Goal: Contribute content: Contribute content

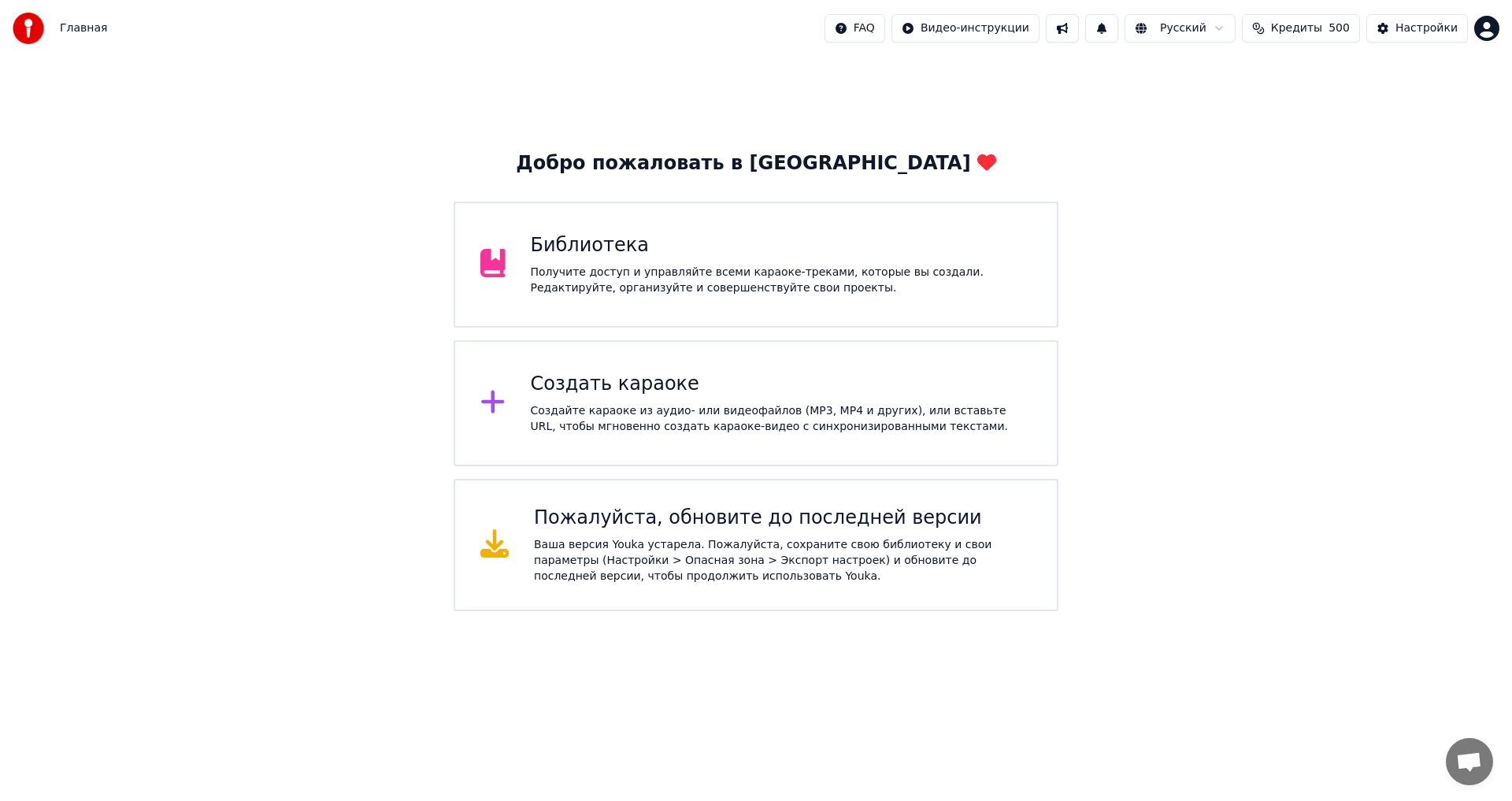
click at [670, 283] on div "Получите доступ и управляйте всеми караоке-треками, которые вы создали. Редакти…" at bounding box center [781, 280] width 502 height 32
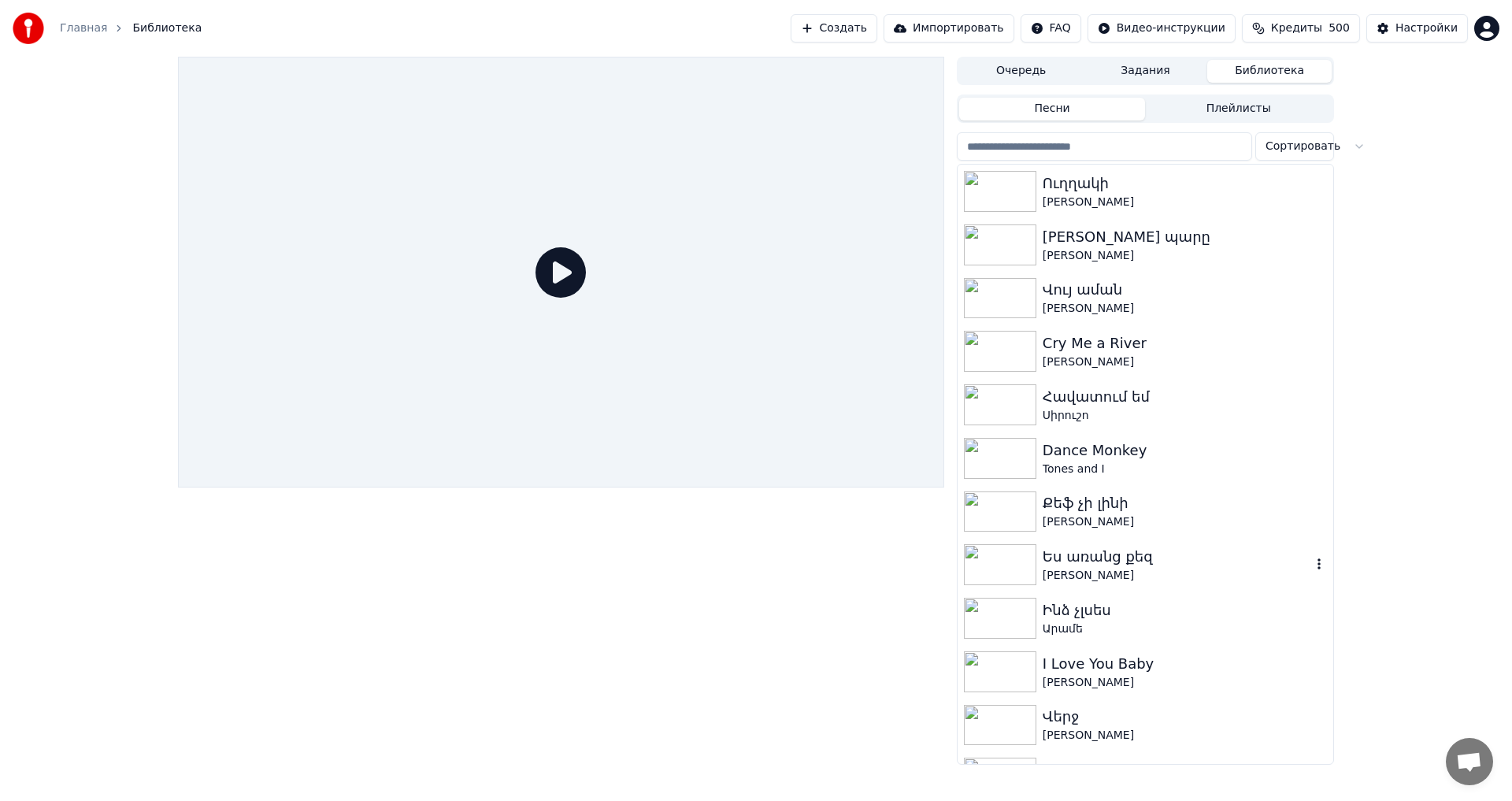
click at [1200, 554] on div "Ես առանց քեզ" at bounding box center [1177, 556] width 269 height 22
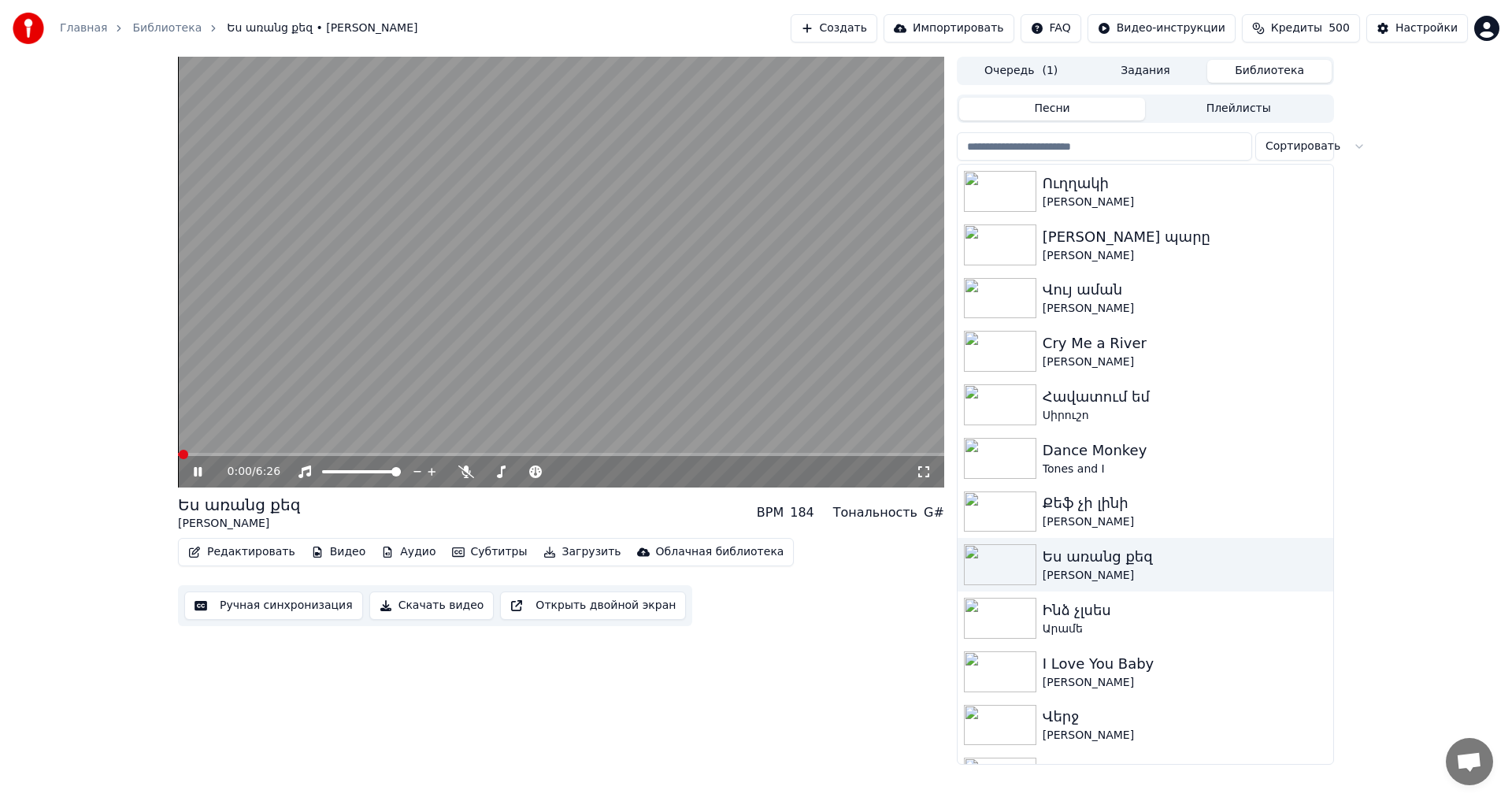
click at [199, 472] on icon at bounding box center [209, 471] width 37 height 12
click at [315, 601] on button "Ручная синхронизация" at bounding box center [273, 605] width 178 height 29
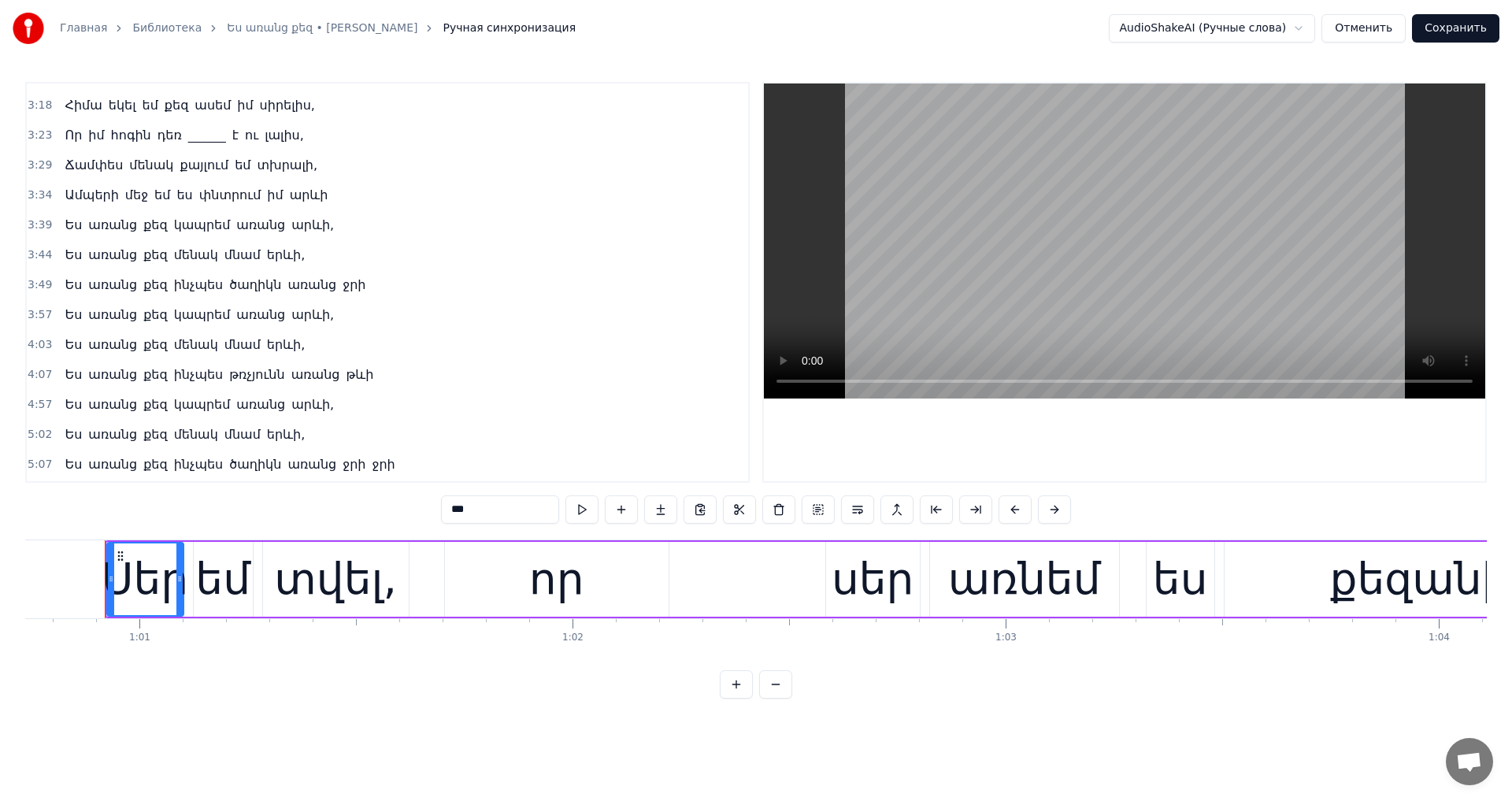
scroll to position [551, 0]
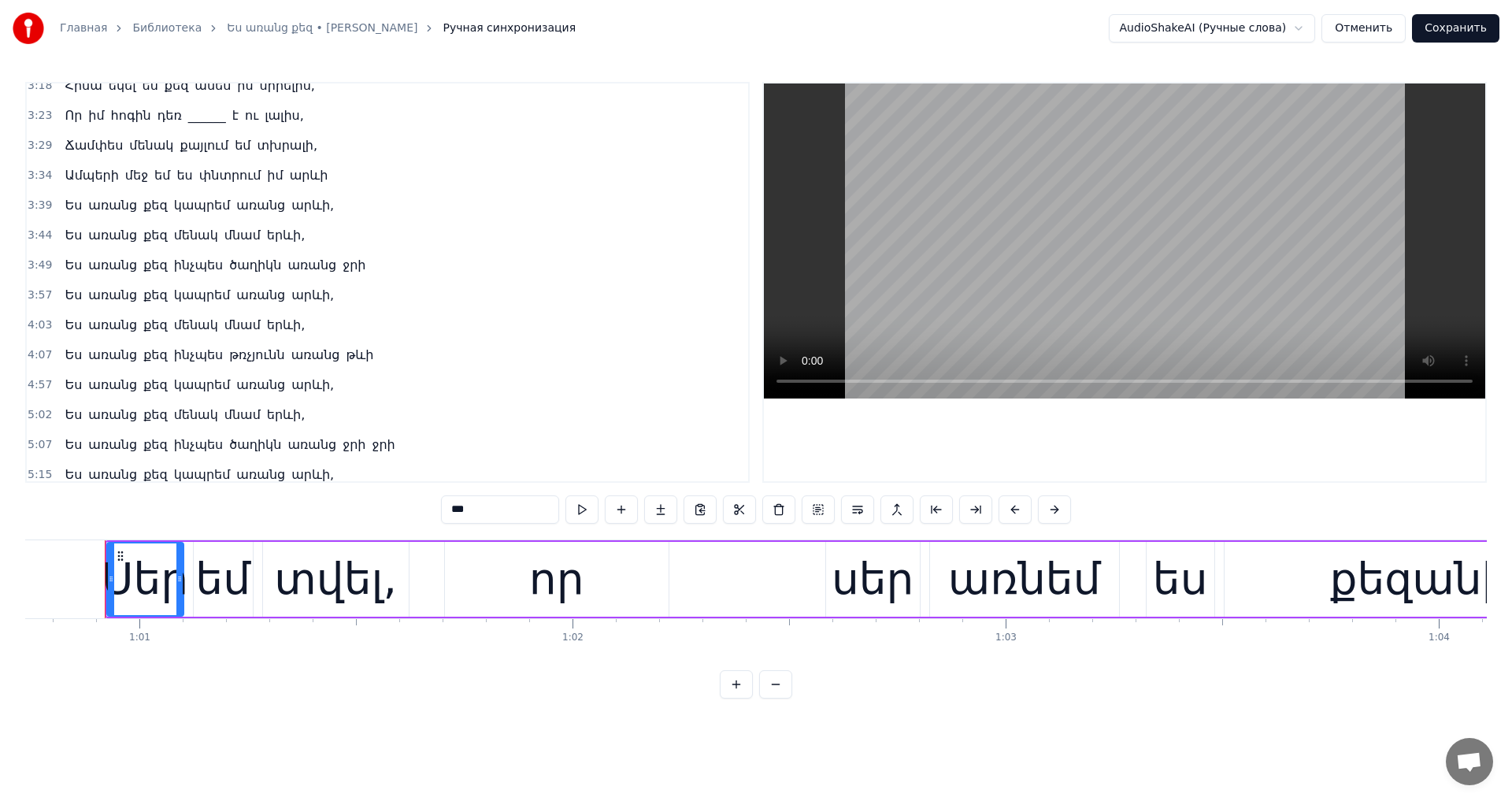
click at [246, 354] on span "թռչյունն" at bounding box center [256, 354] width 59 height 18
click at [441, 508] on input "***" at bounding box center [500, 509] width 118 height 29
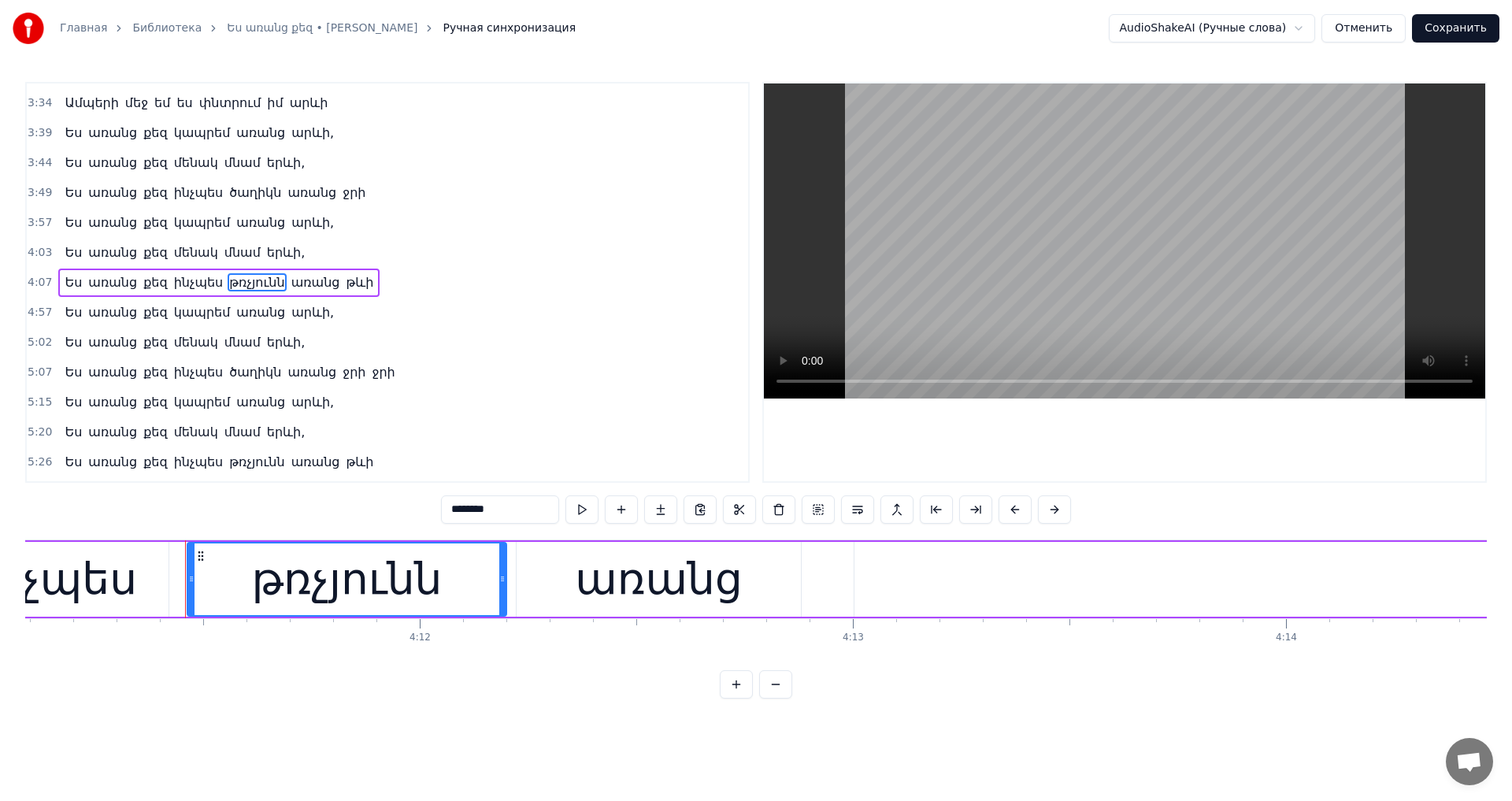
scroll to position [0, 108809]
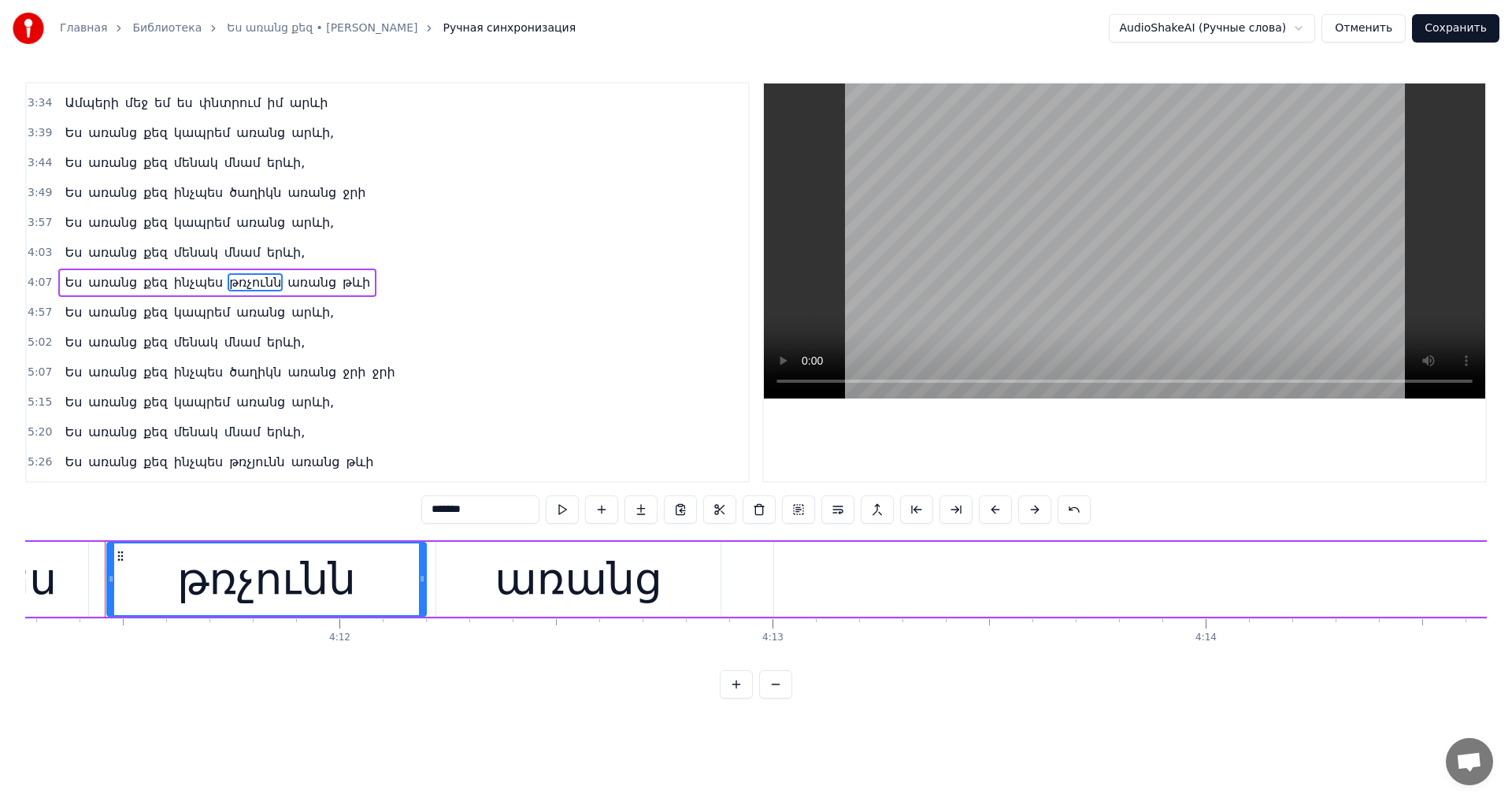
type input "*******"
click at [1442, 32] on button "Сохранить" at bounding box center [1454, 29] width 87 height 29
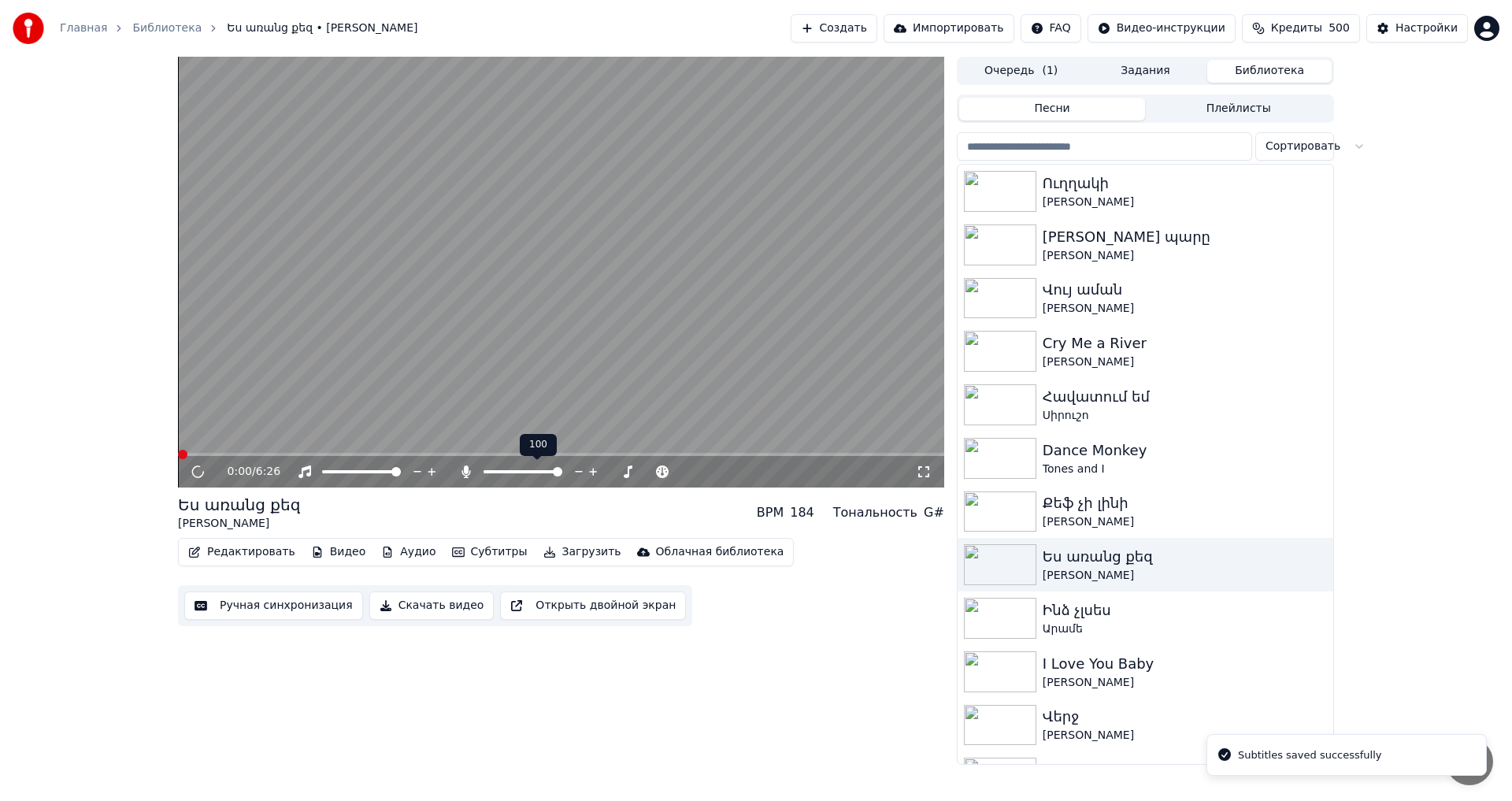
click at [562, 476] on span at bounding box center [557, 472] width 10 height 10
click at [306, 446] on video at bounding box center [560, 271] width 766 height 431
click at [330, 452] on video at bounding box center [560, 271] width 766 height 431
click at [350, 452] on video at bounding box center [560, 271] width 766 height 431
click at [363, 455] on span at bounding box center [560, 454] width 766 height 3
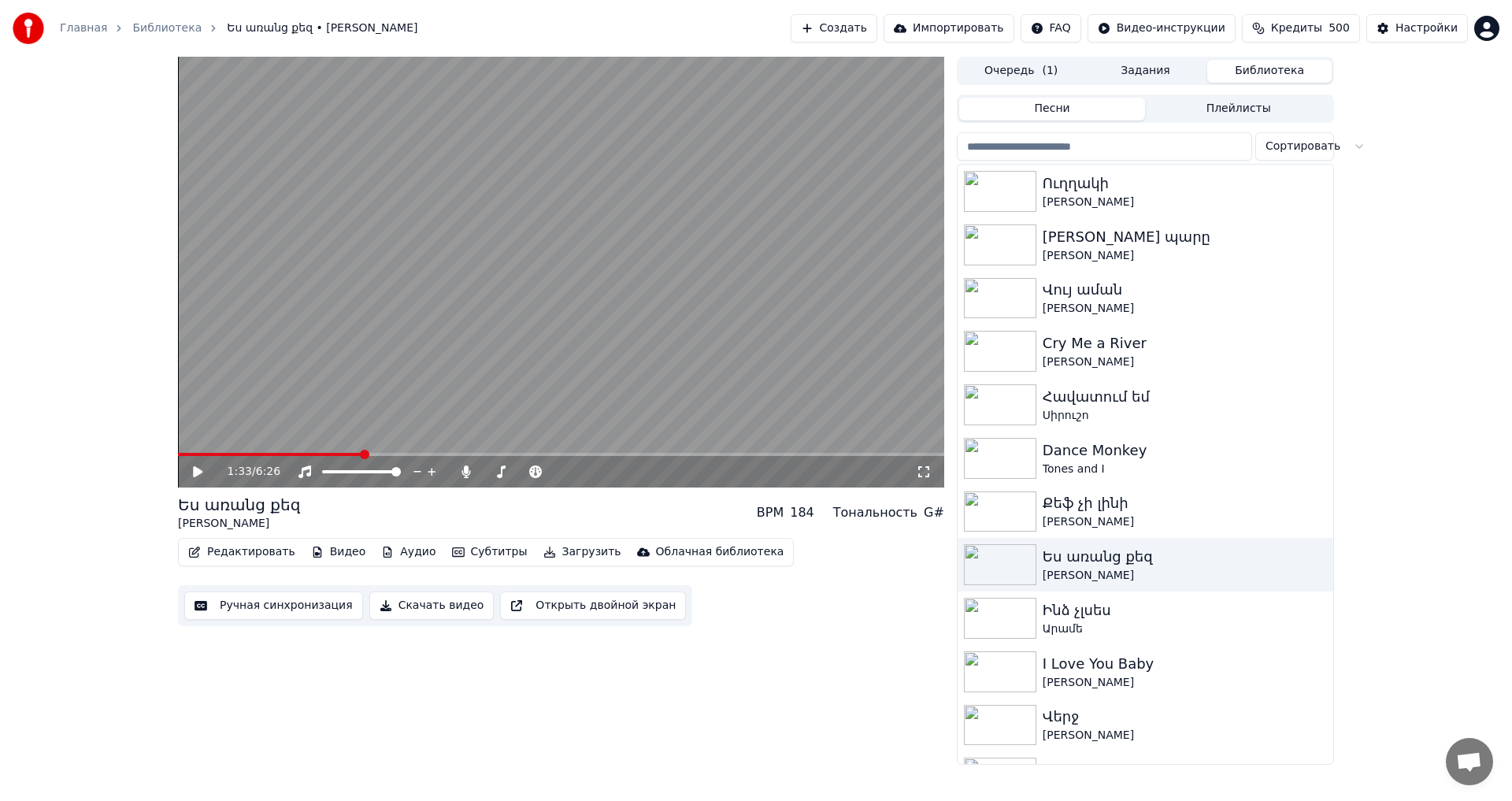
click at [549, 337] on video at bounding box center [560, 271] width 766 height 431
click at [514, 447] on video at bounding box center [560, 271] width 766 height 431
click at [514, 453] on span at bounding box center [560, 454] width 766 height 3
click at [606, 344] on video at bounding box center [560, 271] width 766 height 431
drag, startPoint x: 500, startPoint y: 450, endPoint x: 471, endPoint y: 456, distance: 29.6
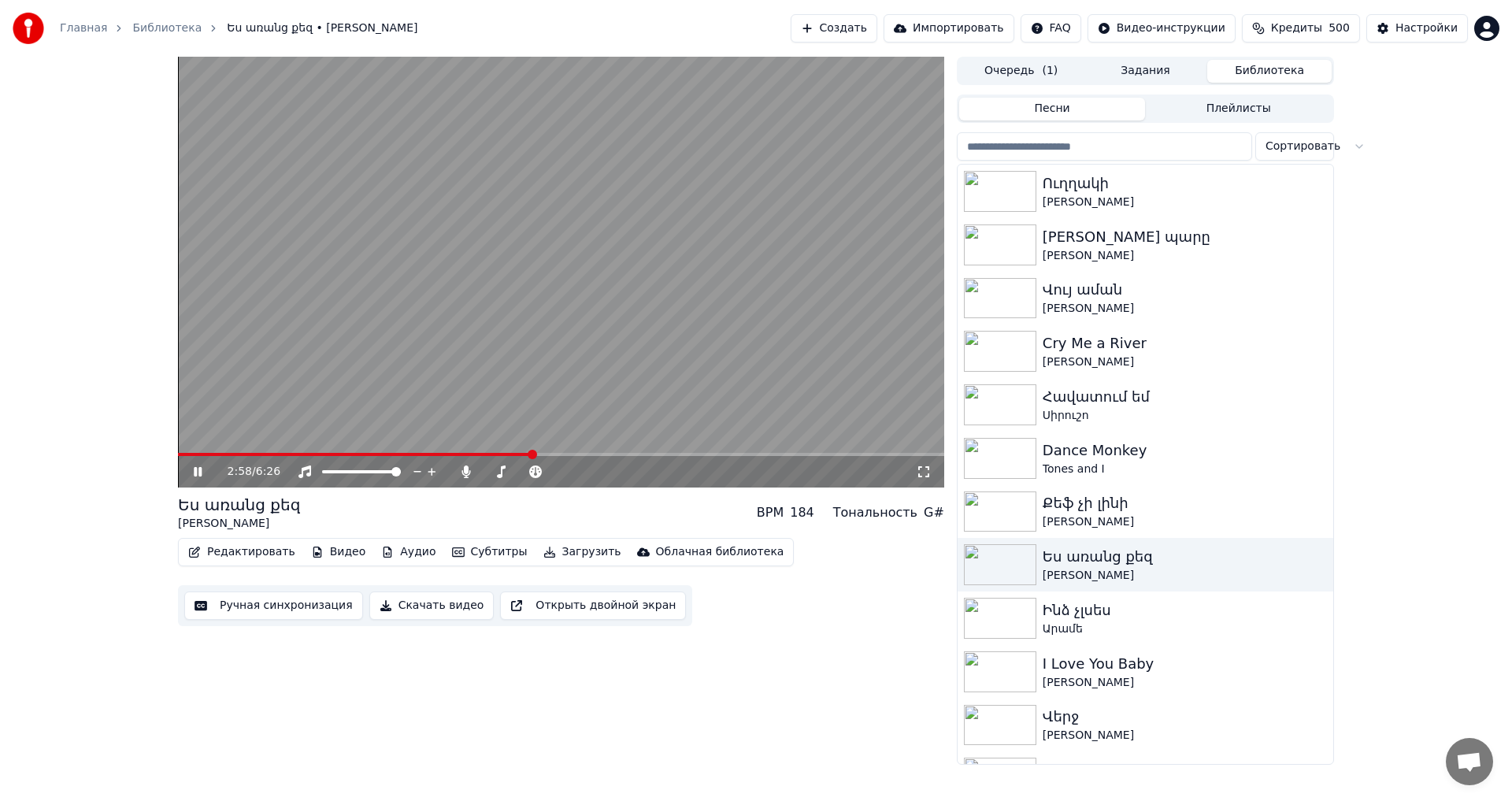
click at [497, 450] on video at bounding box center [560, 271] width 766 height 431
click at [428, 459] on div "2:58 / 6:26" at bounding box center [560, 471] width 766 height 32
click at [394, 455] on span at bounding box center [354, 454] width 354 height 3
click at [535, 300] on video at bounding box center [560, 271] width 766 height 431
click at [510, 355] on video at bounding box center [560, 271] width 766 height 431
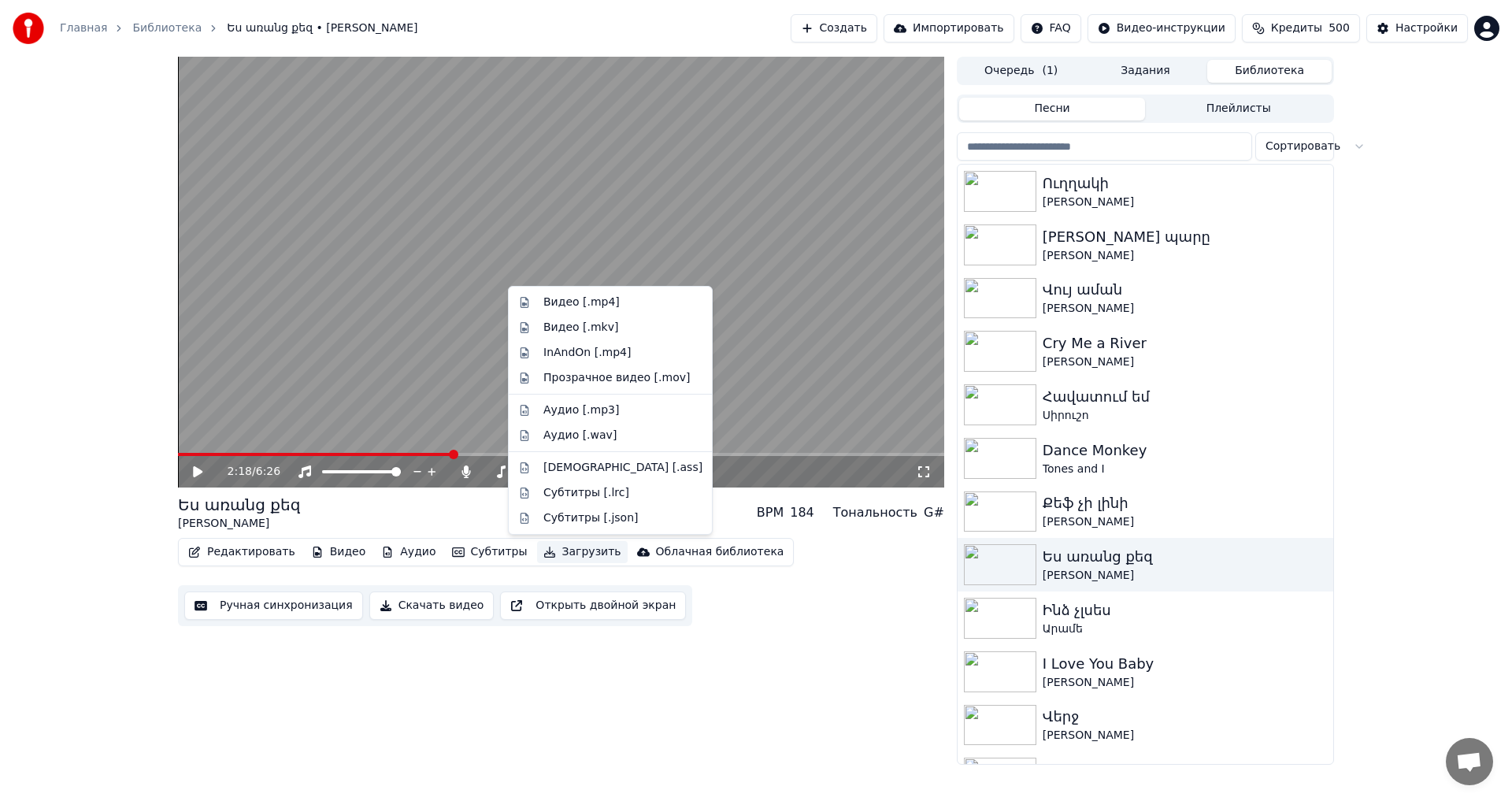
click at [543, 562] on button "Загрузить" at bounding box center [582, 552] width 90 height 22
click at [586, 295] on div "Видео [.mp4]" at bounding box center [581, 302] width 77 height 15
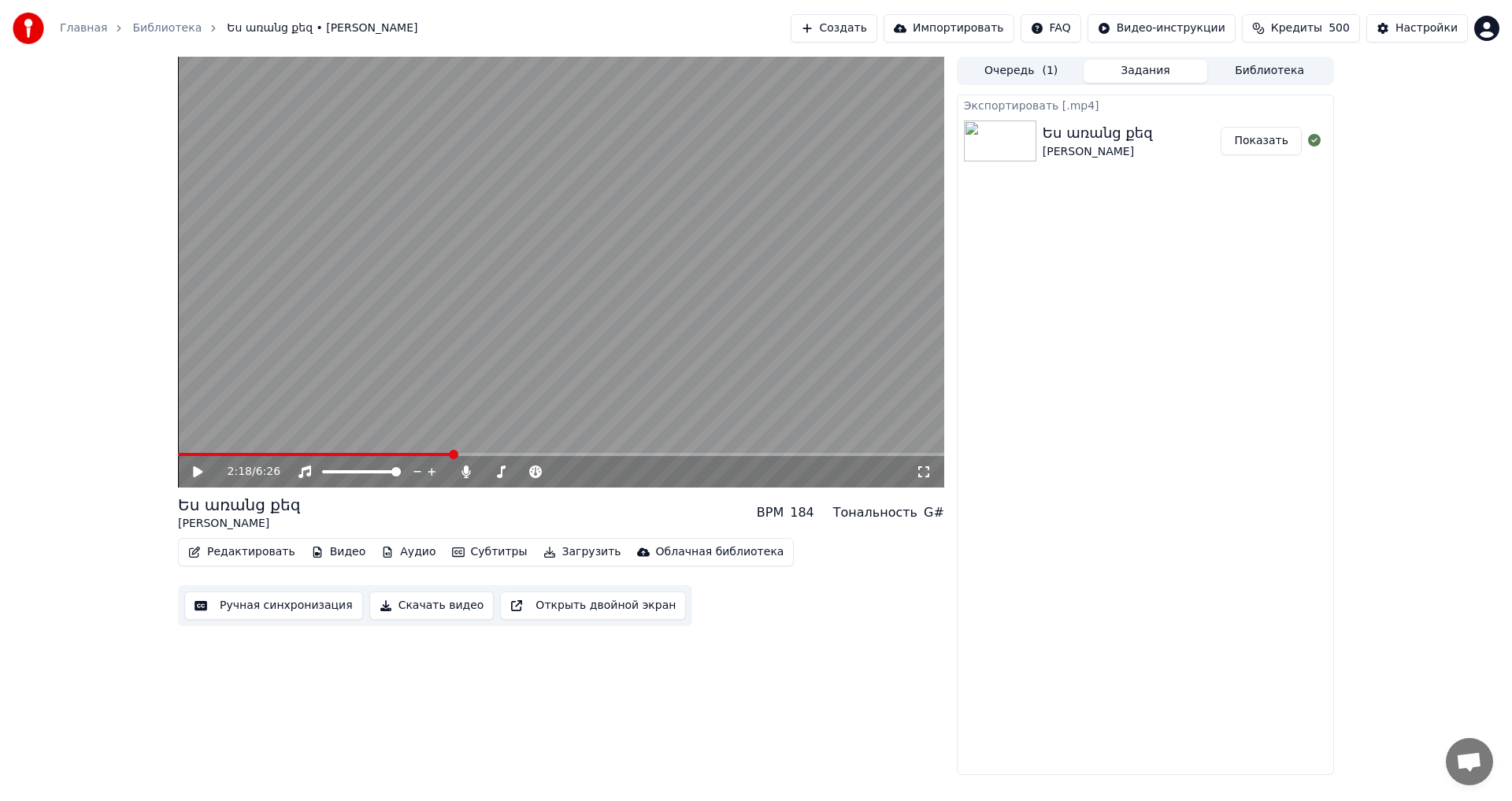
click at [1264, 128] on button "Показать" at bounding box center [1261, 141] width 82 height 29
click at [266, 604] on button "Ручная синхронизация" at bounding box center [273, 605] width 178 height 29
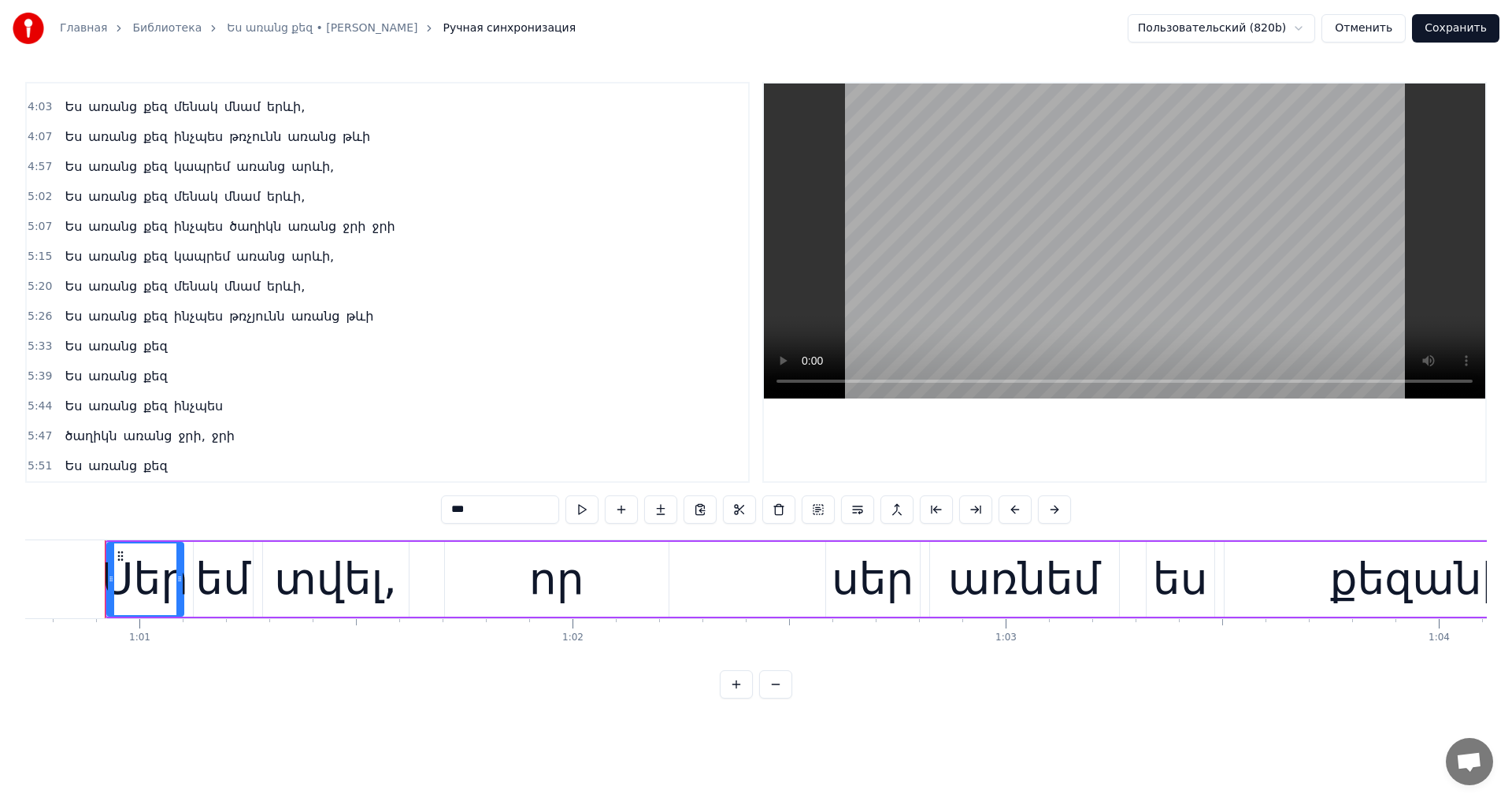
scroll to position [788, 0]
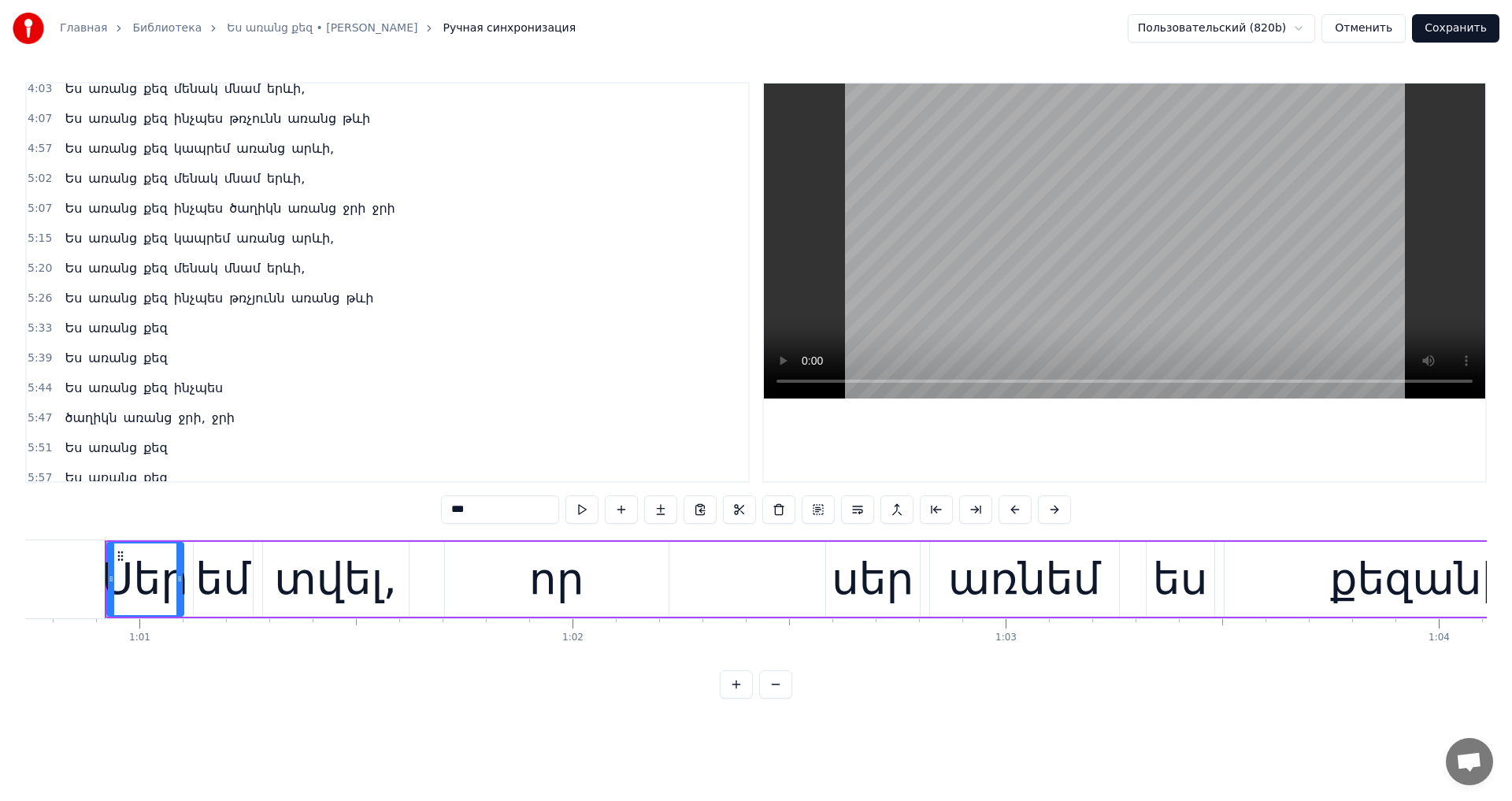
click at [232, 310] on div "Ես առանց քեզ ինչպես թռչյունն առանց թևի" at bounding box center [219, 298] width 321 height 29
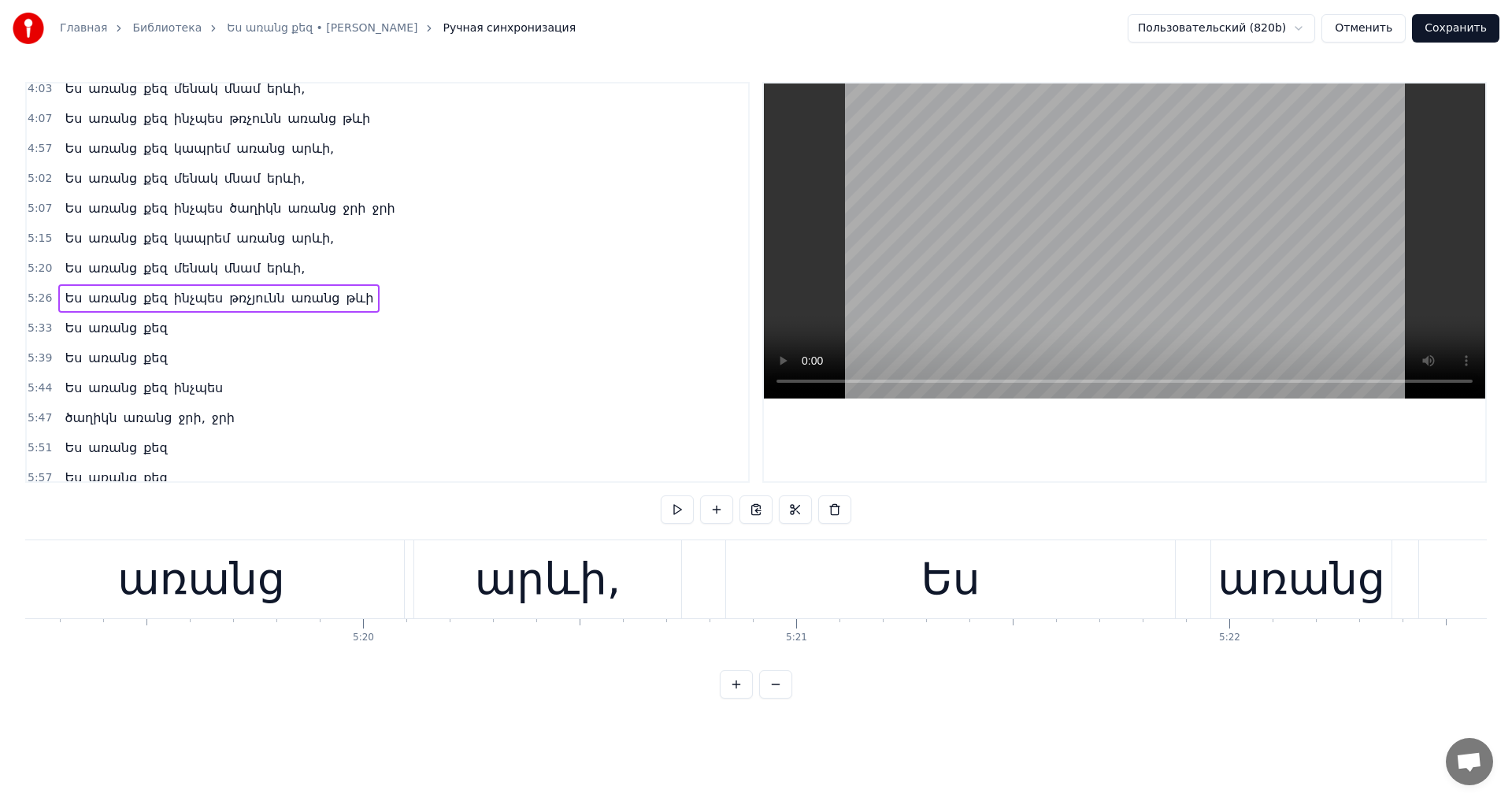
scroll to position [0, 141183]
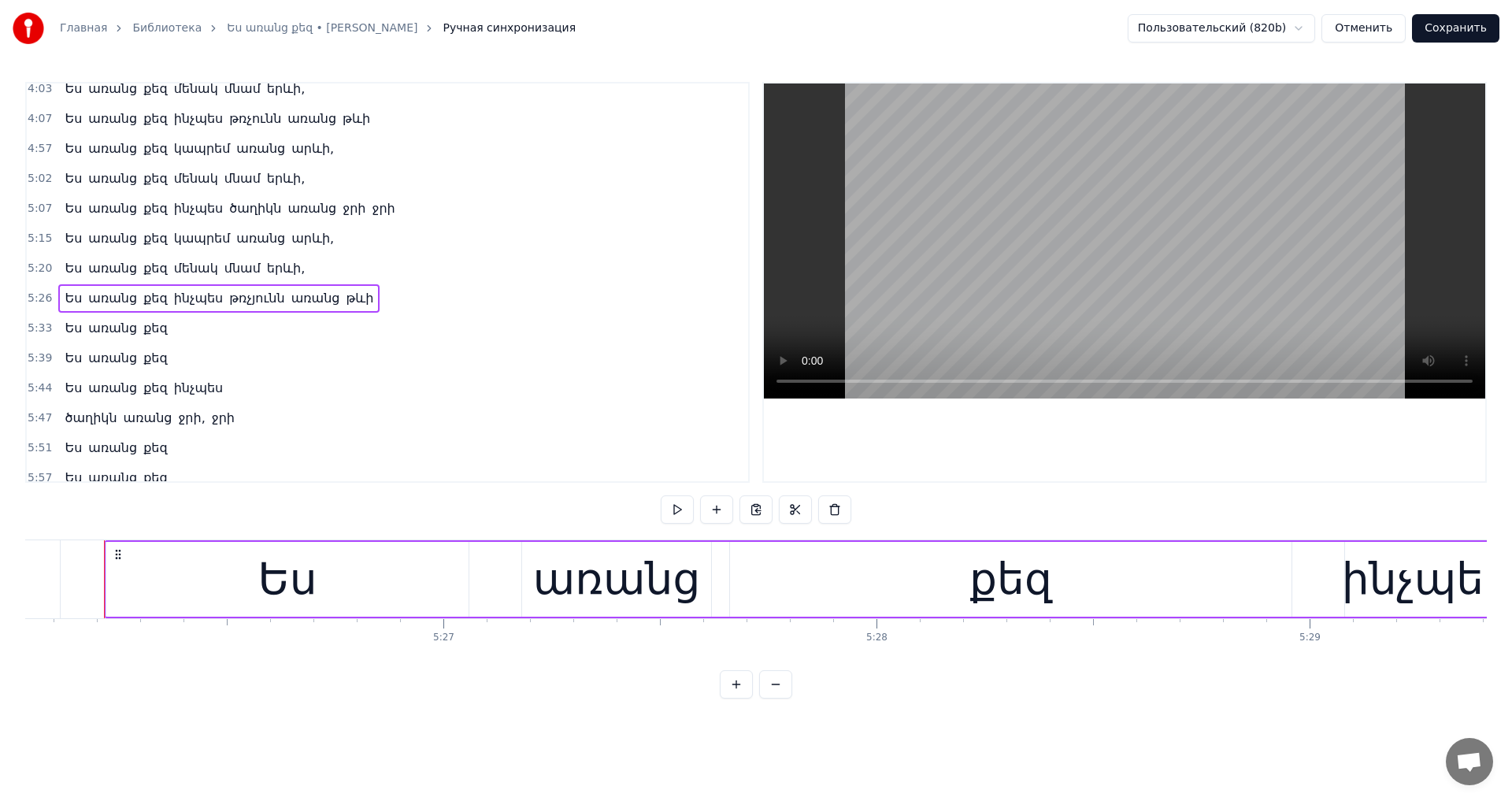
click at [248, 298] on span "թռչյունն" at bounding box center [256, 297] width 59 height 18
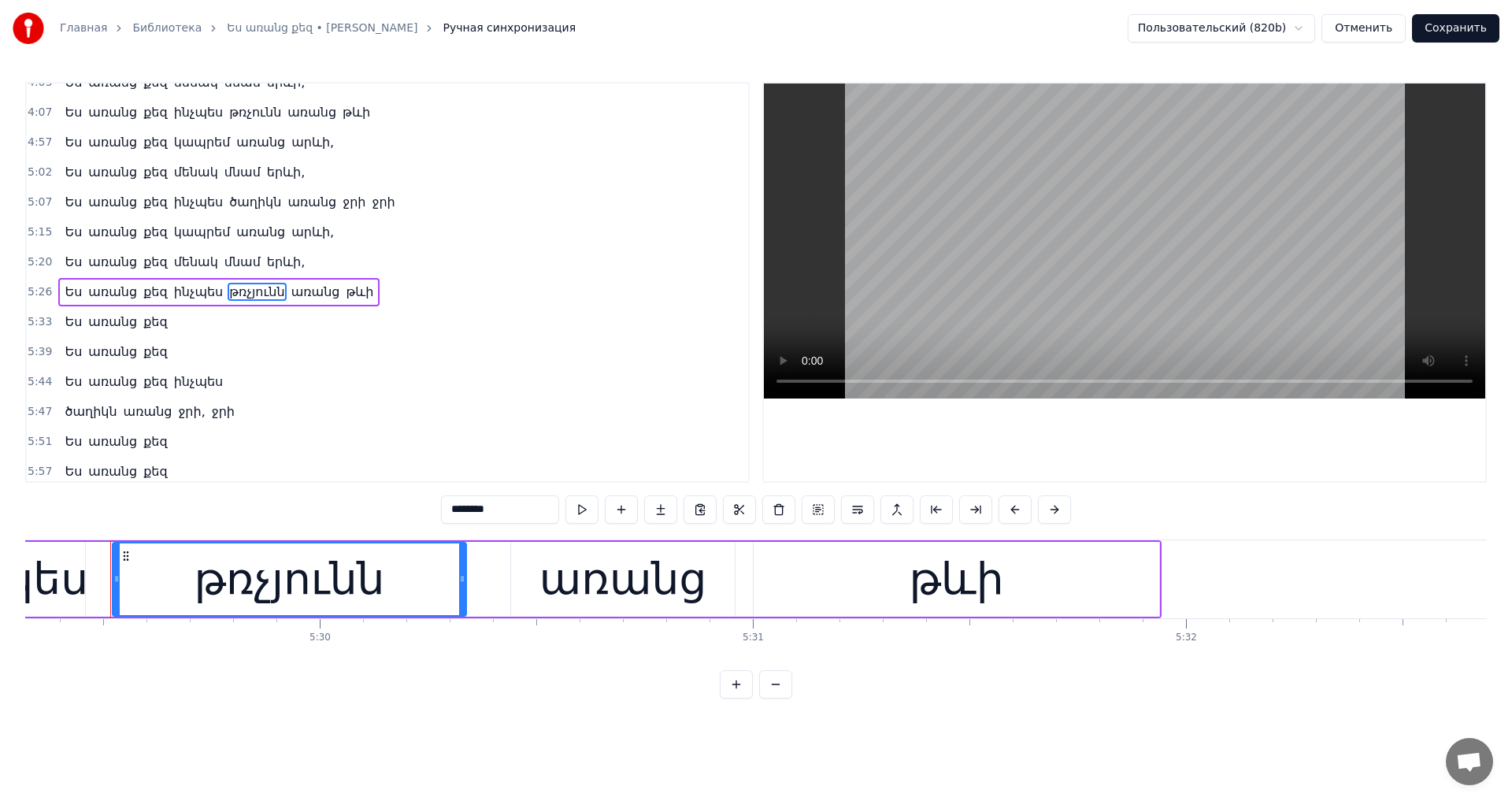
scroll to position [0, 142612]
click at [441, 512] on input "********" at bounding box center [500, 509] width 118 height 29
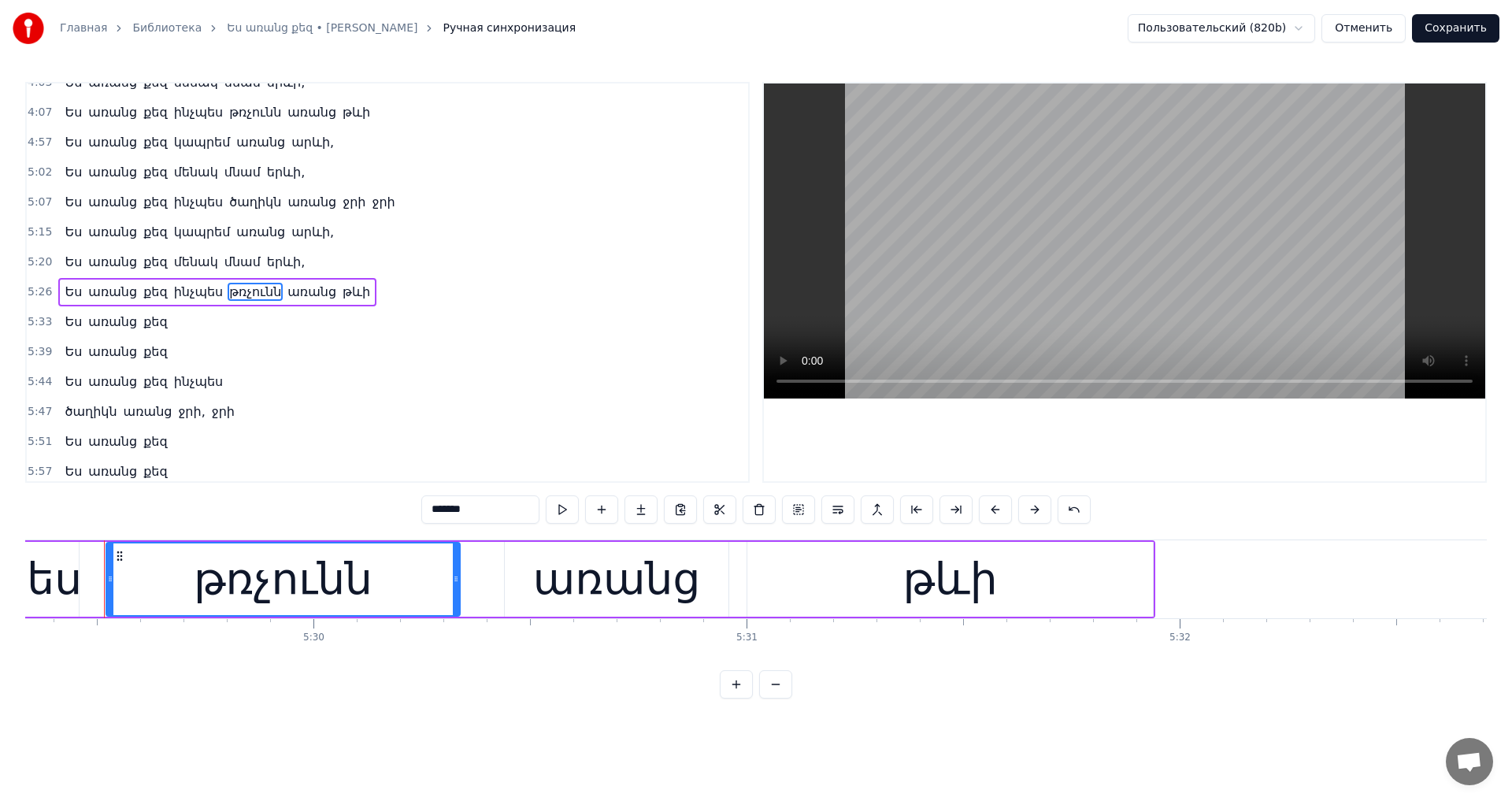
type input "*******"
click at [1428, 39] on button "Сохранить" at bounding box center [1454, 29] width 87 height 29
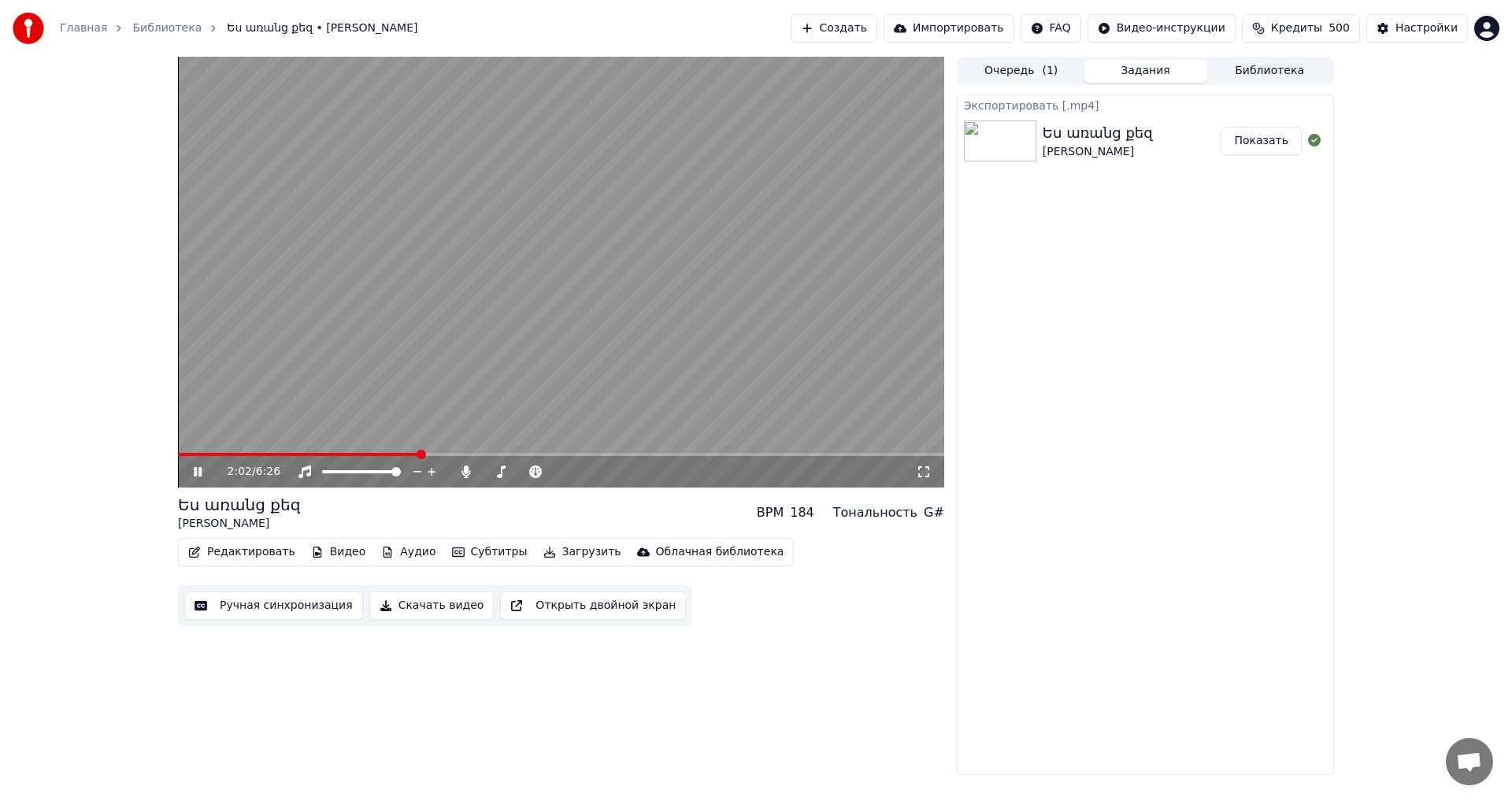
click at [419, 456] on span at bounding box center [421, 455] width 10 height 10
click at [453, 455] on span at bounding box center [455, 455] width 10 height 10
click at [502, 293] on video at bounding box center [560, 271] width 766 height 431
click at [261, 555] on button "Редактировать" at bounding box center [242, 552] width 120 height 22
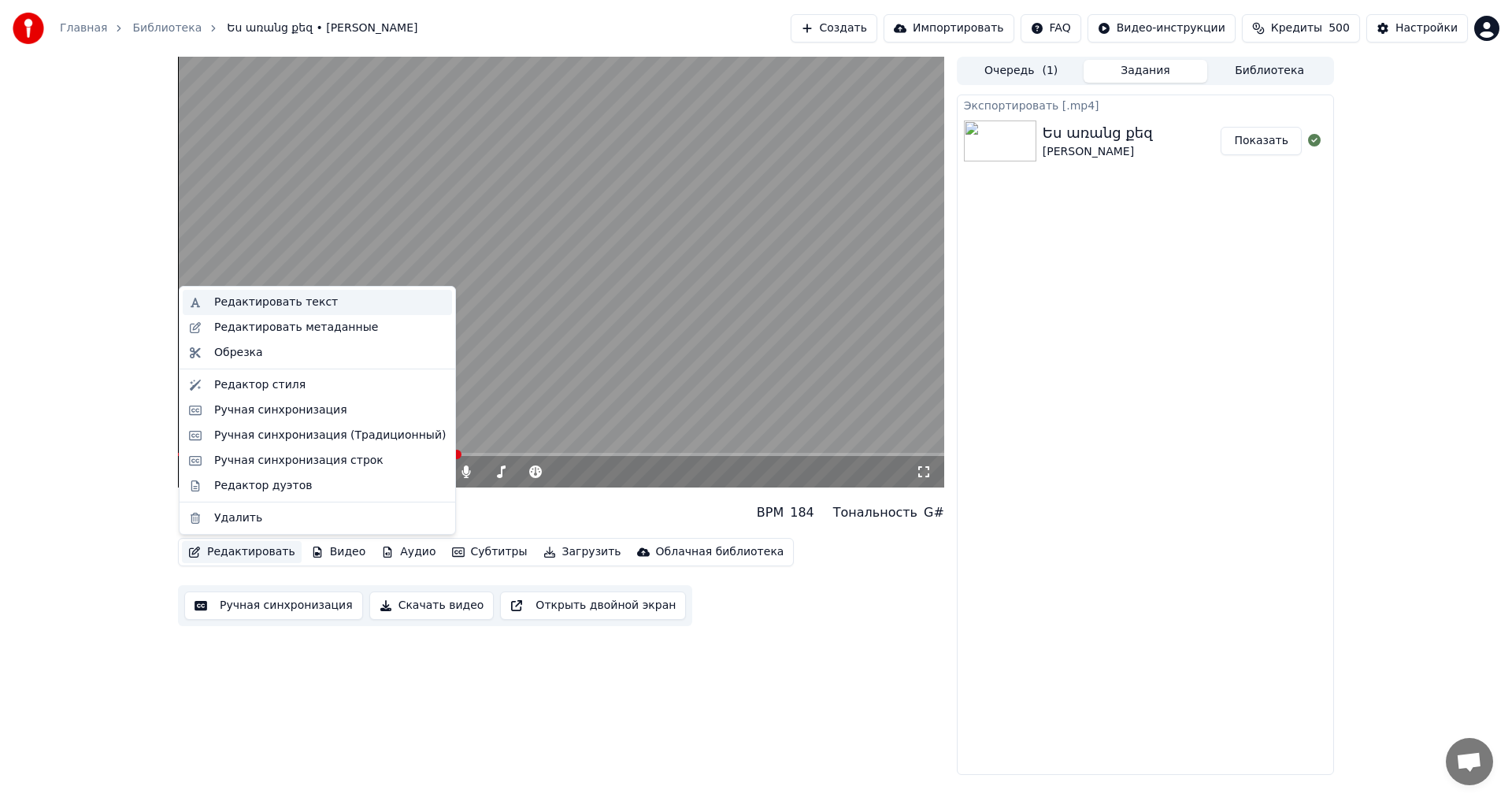
click at [342, 300] on div "Редактировать текст" at bounding box center [329, 302] width 231 height 15
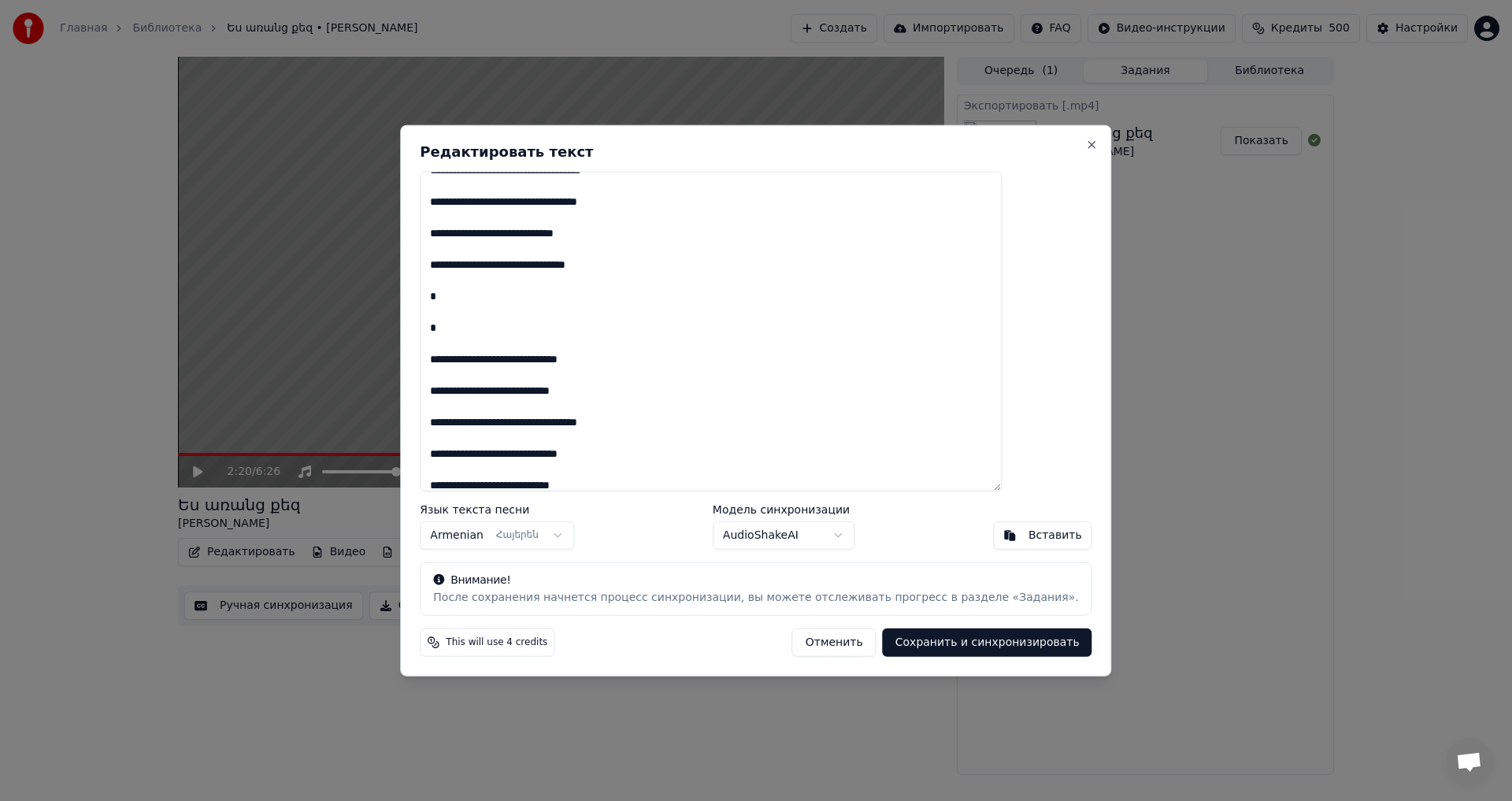
scroll to position [315, 0]
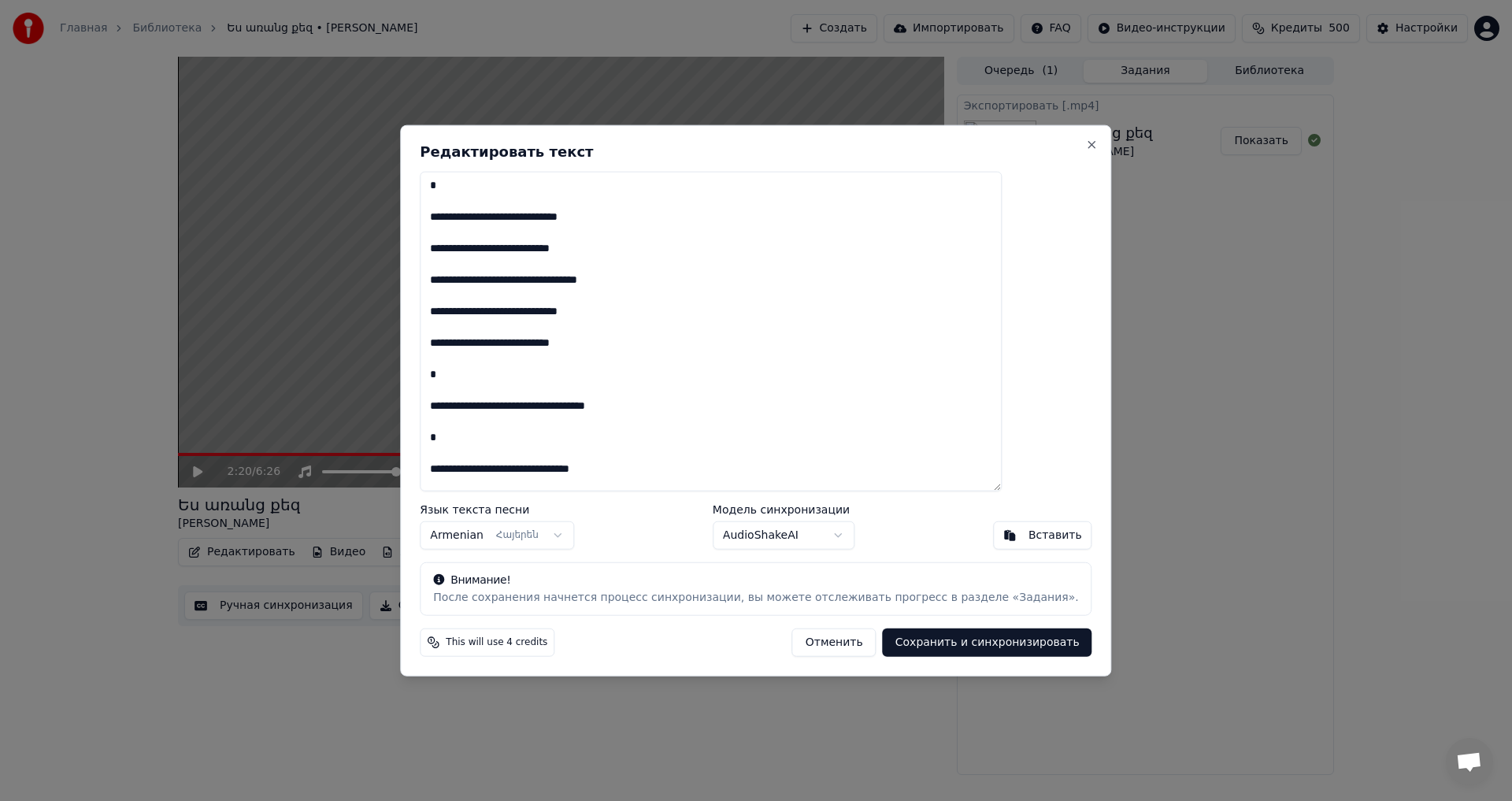
click at [620, 412] on textarea at bounding box center [710, 331] width 581 height 320
click at [935, 643] on button "Сохранить и синхронизировать" at bounding box center [987, 643] width 209 height 29
type textarea "**********"
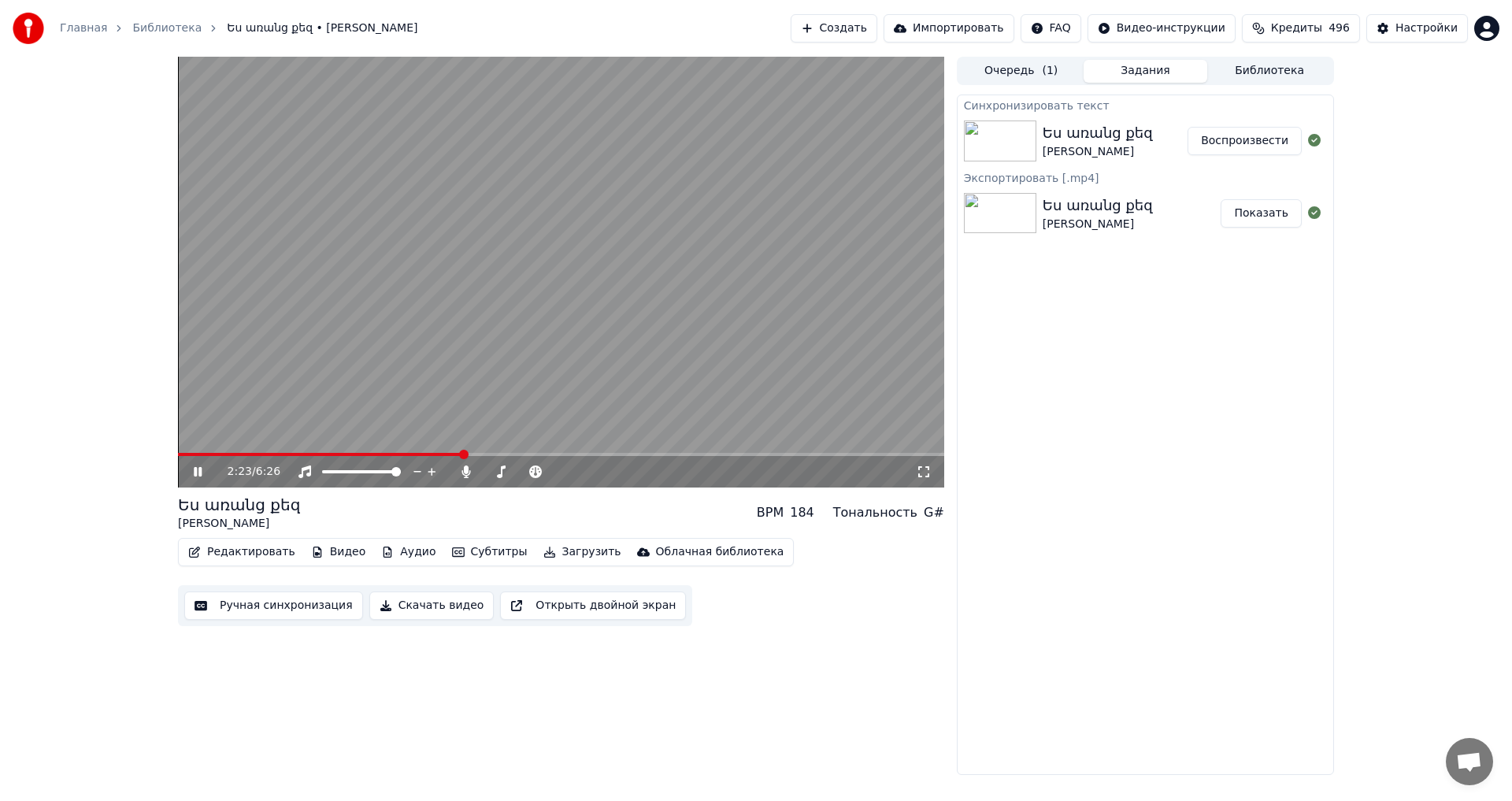
click at [441, 452] on video at bounding box center [560, 271] width 766 height 431
click at [436, 453] on span at bounding box center [306, 454] width 257 height 3
click at [459, 343] on video at bounding box center [560, 271] width 766 height 431
click at [562, 548] on button "Загрузить" at bounding box center [582, 552] width 90 height 22
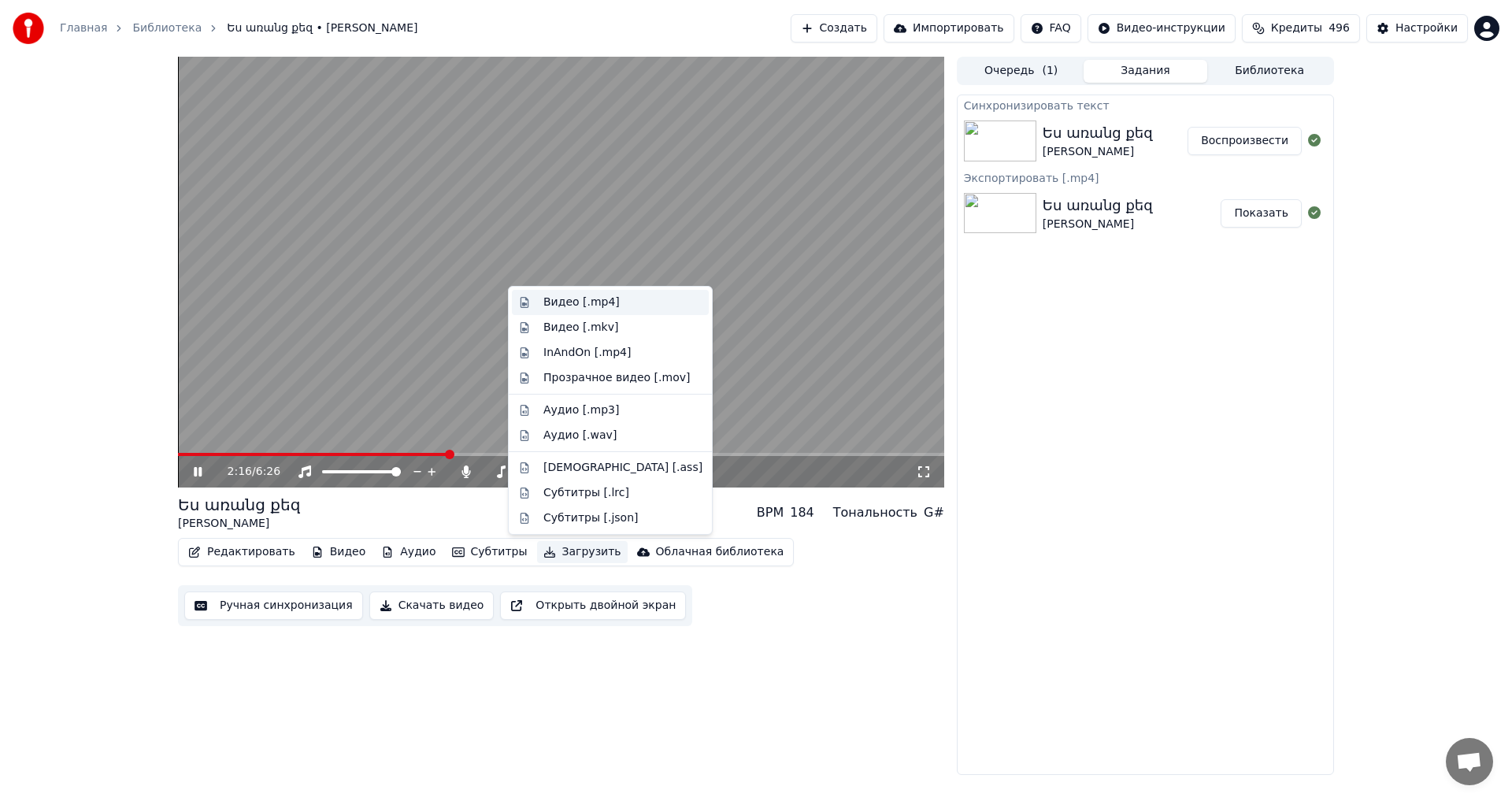
click at [600, 309] on div "Видео [.mp4]" at bounding box center [581, 302] width 77 height 15
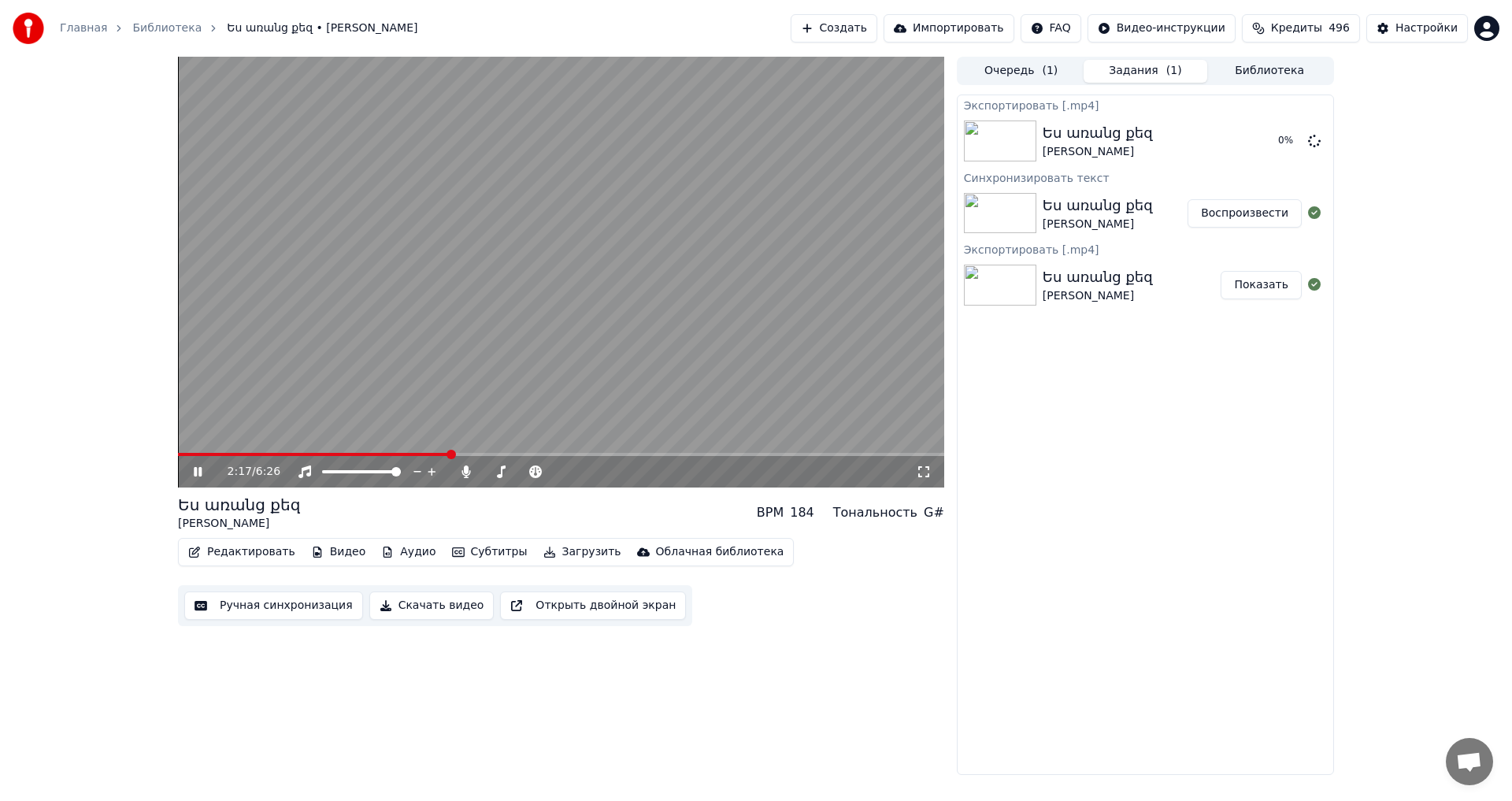
click at [473, 313] on video at bounding box center [560, 271] width 766 height 431
click at [1286, 145] on button "Показать" at bounding box center [1261, 141] width 82 height 29
